Goal: Transaction & Acquisition: Purchase product/service

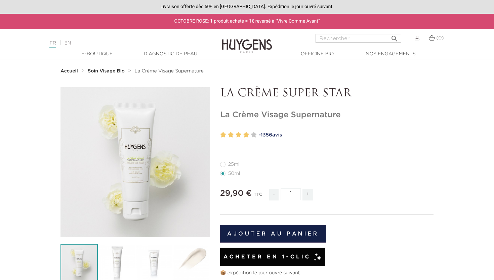
drag, startPoint x: 220, startPoint y: 114, endPoint x: 375, endPoint y: 114, distance: 154.7
click at [375, 114] on h1 "La Crème Visage Supernature" at bounding box center [327, 115] width 214 height 10
copy h1 "La Crème Visage Supernature"
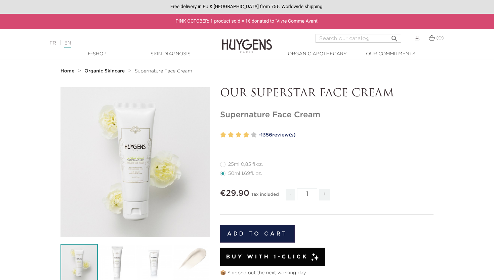
drag, startPoint x: 221, startPoint y: 116, endPoint x: 341, endPoint y: 115, distance: 120.1
click at [342, 115] on h1 "Supernature Face Cream" at bounding box center [327, 115] width 214 height 10
copy h1 "Supernature Face Cream"
click at [373, 36] on input "Search" at bounding box center [359, 38] width 86 height 9
paste input "Concentrated Day Cream (50 ml)"
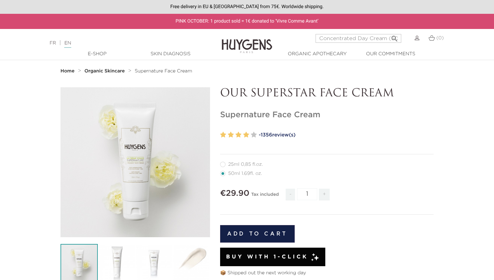
scroll to position [0, 10]
type input "Concentrated Day Cream (50 ml)"
click at [389, 32] on button " Search" at bounding box center [395, 36] width 12 height 9
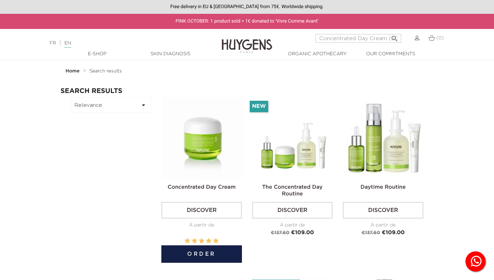
click at [223, 191] on h2 "Concentrated Day Cream" at bounding box center [201, 189] width 81 height 13
click at [221, 187] on link "Concentrated Day Cream" at bounding box center [202, 186] width 68 height 5
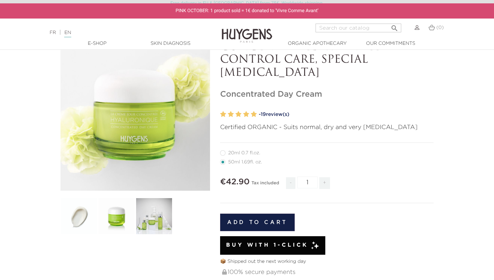
scroll to position [50, 0]
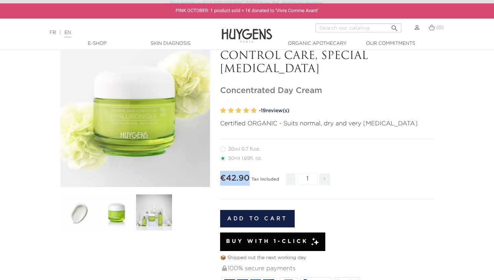
copy span "€42.90"
drag, startPoint x: 221, startPoint y: 178, endPoint x: 249, endPoint y: 178, distance: 28.6
click at [249, 177] on span "€42.90" at bounding box center [235, 178] width 30 height 8
